Goal: Use online tool/utility

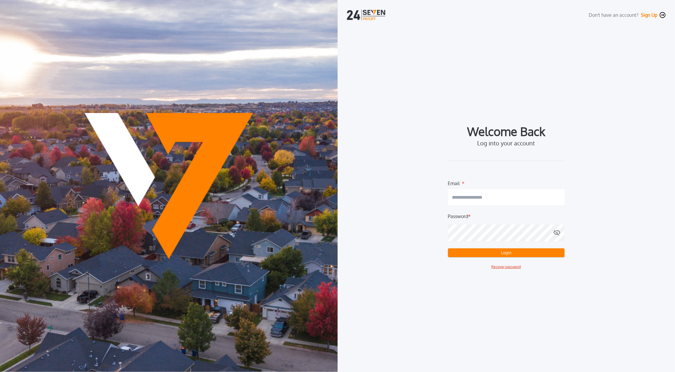
click at [463, 193] on input "email" at bounding box center [506, 197] width 117 height 16
type input "*"
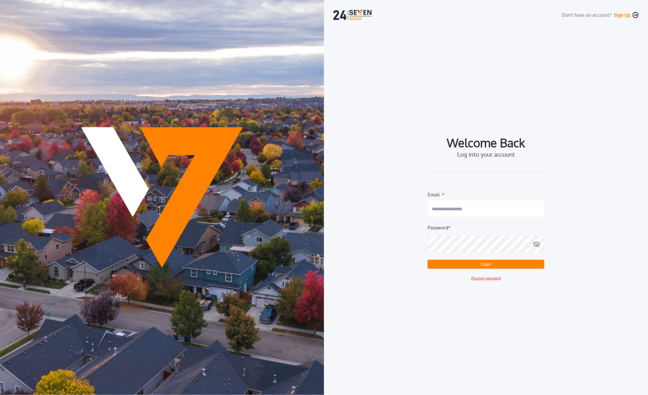
click at [471, 205] on input "email" at bounding box center [486, 209] width 117 height 16
click at [0, 372] on com-1password-button at bounding box center [0, 395] width 0 height 0
type input "**********"
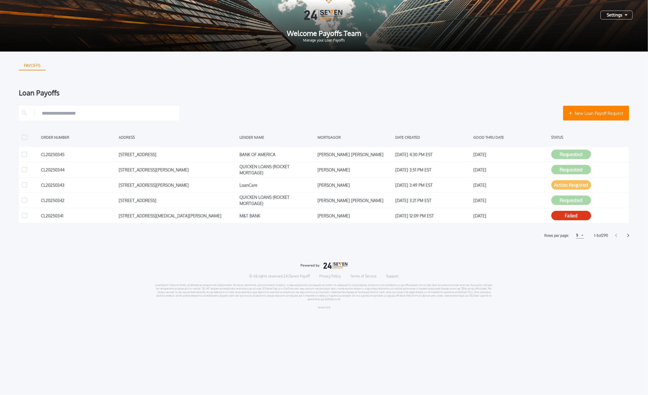
click at [582, 234] on div "5" at bounding box center [580, 235] width 8 height 6
click at [580, 257] on h1 "15" at bounding box center [580, 257] width 6 height 7
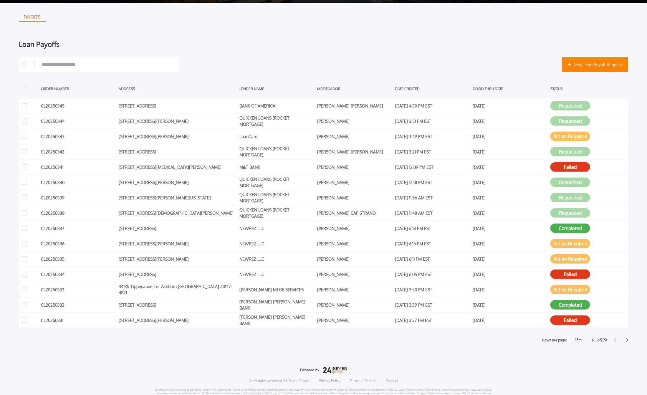
scroll to position [49, 0]
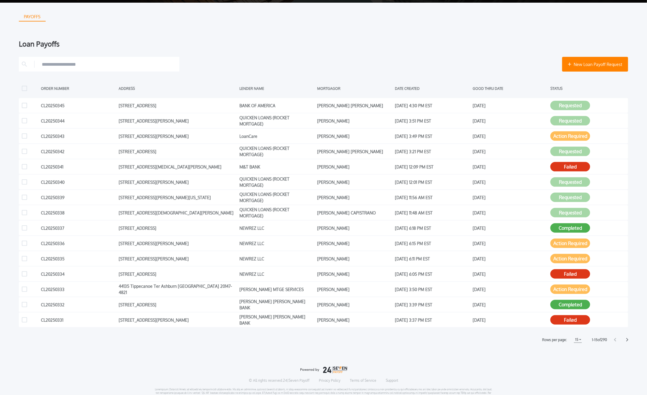
click at [628, 339] on icon at bounding box center [627, 340] width 2 height 4
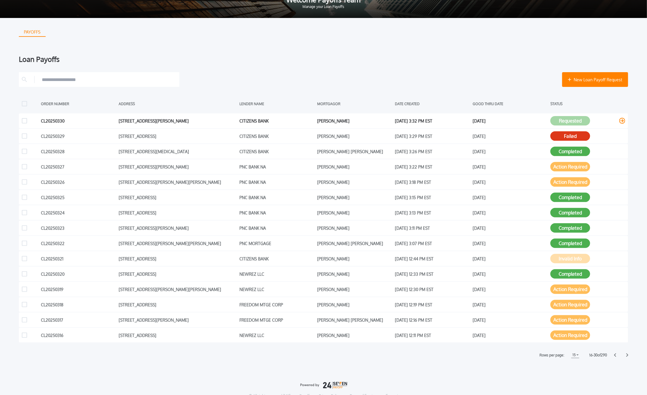
scroll to position [37, 0]
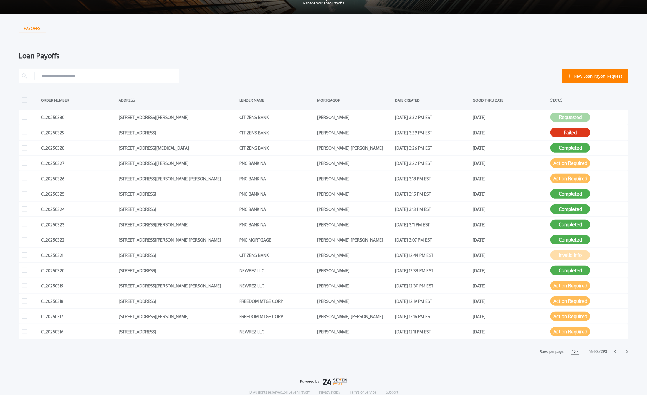
click at [627, 351] on icon at bounding box center [627, 352] width 2 height 4
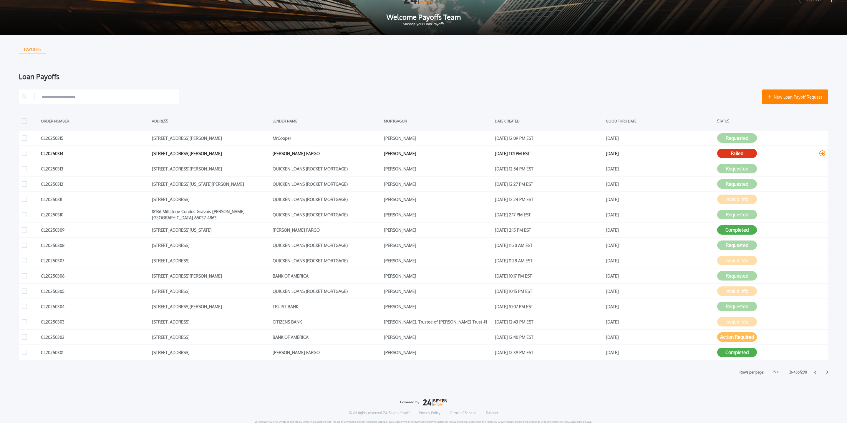
scroll to position [25, 0]
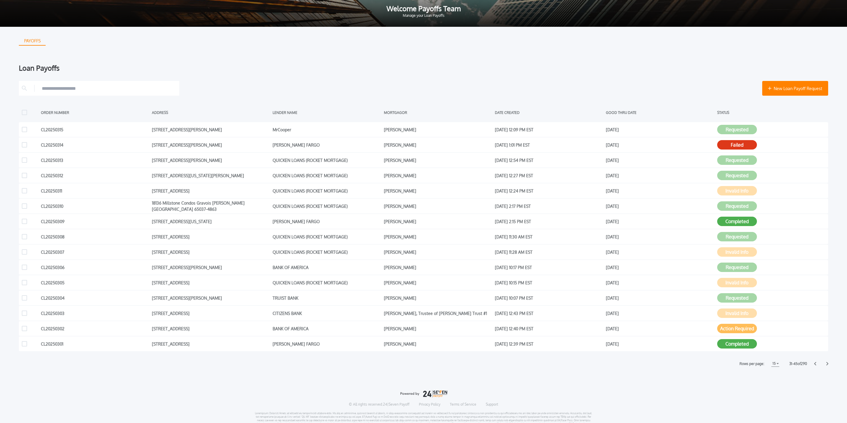
click at [56, 94] on div at bounding box center [99, 88] width 160 height 15
click at [57, 90] on input "text" at bounding box center [109, 88] width 135 height 9
paste input "**********"
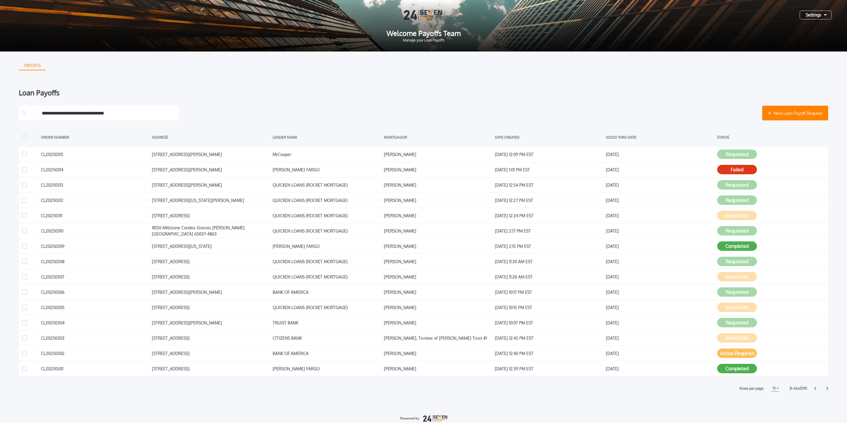
type input "**********"
